Goal: Task Accomplishment & Management: Manage account settings

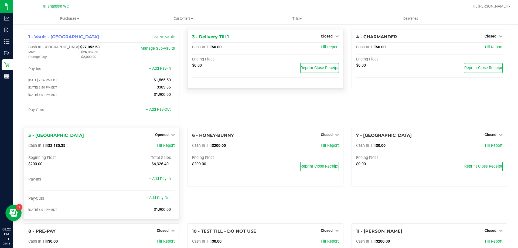
click at [55, 146] on span "$2,185.35" at bounding box center [56, 145] width 17 height 5
copy span "2,185.35"
click at [171, 137] on icon at bounding box center [173, 135] width 4 height 4
click at [170, 148] on div "Close Till" at bounding box center [163, 146] width 40 height 7
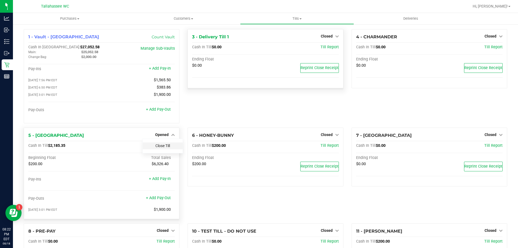
click at [167, 148] on link "Close Till" at bounding box center [162, 146] width 15 height 4
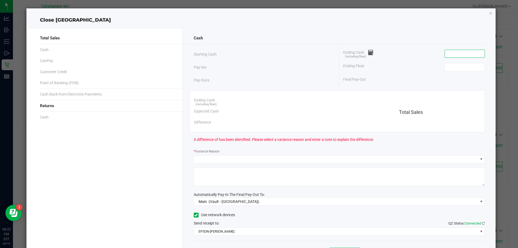
click at [450, 53] on input at bounding box center [465, 54] width 40 height 8
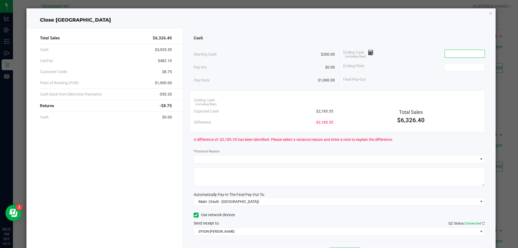
paste input "2185.35"
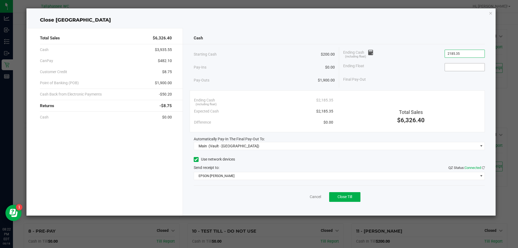
type input "$2,185.35"
click at [453, 67] on input at bounding box center [465, 67] width 40 height 8
type input "$200.00"
click at [432, 62] on div "Ending Float $200.00" at bounding box center [414, 66] width 142 height 13
click at [166, 59] on span "$482.10" at bounding box center [165, 61] width 14 height 6
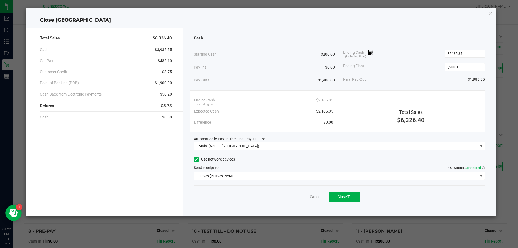
click at [166, 59] on span "$482.10" at bounding box center [165, 61] width 14 height 6
copy span "482.10"
click at [167, 73] on span "$8.75" at bounding box center [167, 72] width 10 height 6
click at [168, 82] on span "$1,900.00" at bounding box center [163, 83] width 17 height 6
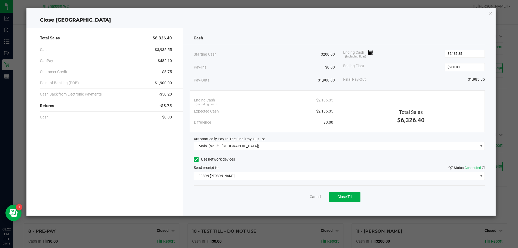
click at [168, 82] on span "$1,900.00" at bounding box center [163, 83] width 17 height 6
copy span "1,900.00"
click at [166, 93] on span "-$50.20" at bounding box center [165, 94] width 13 height 6
copy span "50.20"
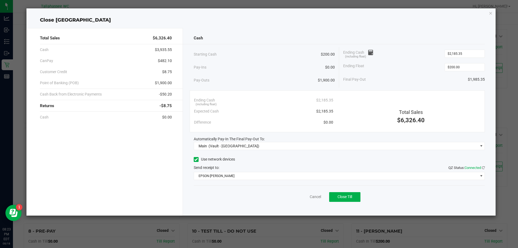
click at [401, 90] on div "Ending Cash (including float) $2,185.35 Expected Cash $2,185.35 Difference $0.0…" at bounding box center [338, 111] width 296 height 42
click at [342, 196] on span "Close Till" at bounding box center [345, 197] width 15 height 4
click at [379, 201] on button "Reprint Closing Receipt" at bounding box center [353, 197] width 55 height 10
click at [492, 13] on icon "button" at bounding box center [491, 13] width 4 height 6
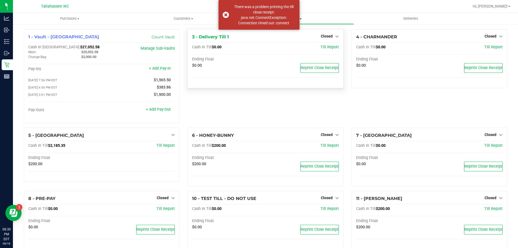
click at [298, 18] on div "There was a problem printing the till close receipt: java.net.ConnectException:…" at bounding box center [259, 15] width 81 height 30
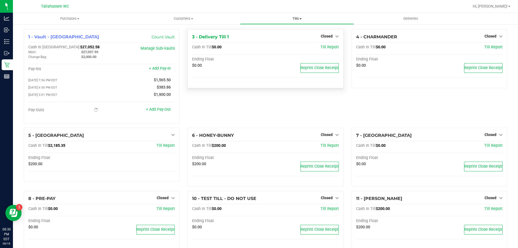
click at [298, 17] on span "Tills" at bounding box center [296, 18] width 113 height 5
click at [267, 39] on span "Reconcile e-payments" at bounding box center [267, 39] width 54 height 5
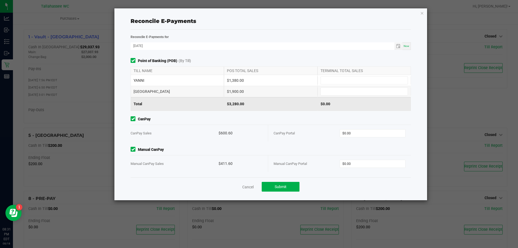
click at [234, 83] on div "$1,380.00" at bounding box center [270, 80] width 93 height 11
click at [235, 81] on div "$1,380.00" at bounding box center [270, 80] width 93 height 11
copy div "1,380.00"
click at [353, 77] on input at bounding box center [364, 81] width 87 height 8
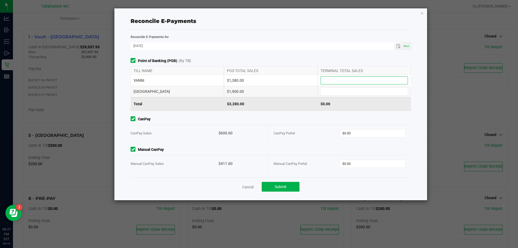
paste input "1380"
type input "$1,380.00"
click at [238, 90] on div "$1,900.00" at bounding box center [270, 91] width 93 height 11
copy div "1,900.00"
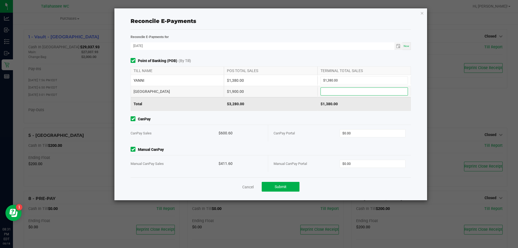
click at [333, 88] on input at bounding box center [364, 92] width 87 height 8
paste input "1900"
type input "$1,900.00"
click at [227, 132] on div "$600.60" at bounding box center [241, 133] width 44 height 16
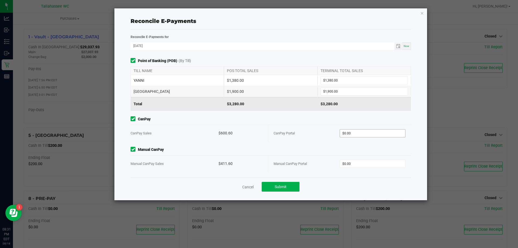
copy div "600.60"
drag, startPoint x: 379, startPoint y: 135, endPoint x: 371, endPoint y: 135, distance: 7.6
click at [379, 135] on input "0" at bounding box center [373, 134] width 66 height 8
paste input "600.6"
type input "$600.60"
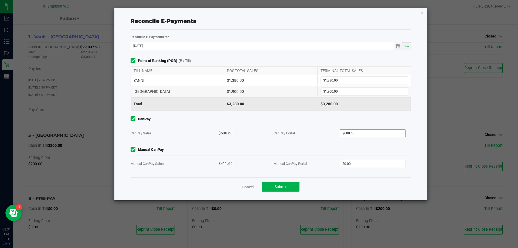
click at [231, 162] on div "$411.60" at bounding box center [241, 163] width 44 height 16
copy div "411.60"
click at [351, 165] on input "0" at bounding box center [373, 164] width 66 height 8
paste input "411.6"
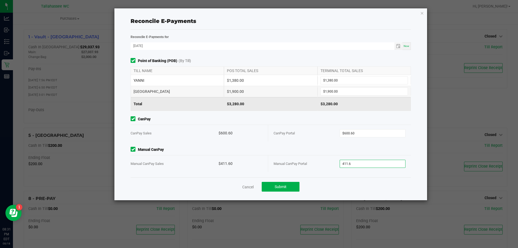
type input "$411.60"
click at [350, 173] on div "Point of Banking (POB) (By Till) TILL NAME POS TOTAL SALES TERMINAL TOTAL SALES…" at bounding box center [271, 117] width 289 height 119
click at [270, 189] on button "Submit" at bounding box center [281, 187] width 38 height 10
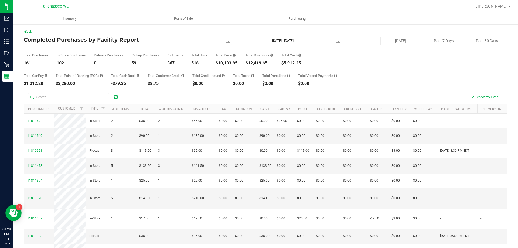
click at [293, 63] on div "$5,912.25" at bounding box center [291, 63] width 20 height 4
copy div "5,912.25"
click at [68, 84] on div "$3,280.00" at bounding box center [79, 84] width 47 height 4
click at [69, 84] on div "$3,280.00" at bounding box center [79, 84] width 47 height 4
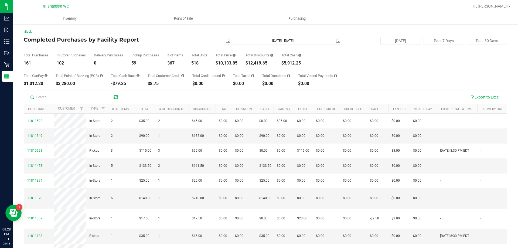
copy div "3,280.00"
